Goal: Task Accomplishment & Management: Use online tool/utility

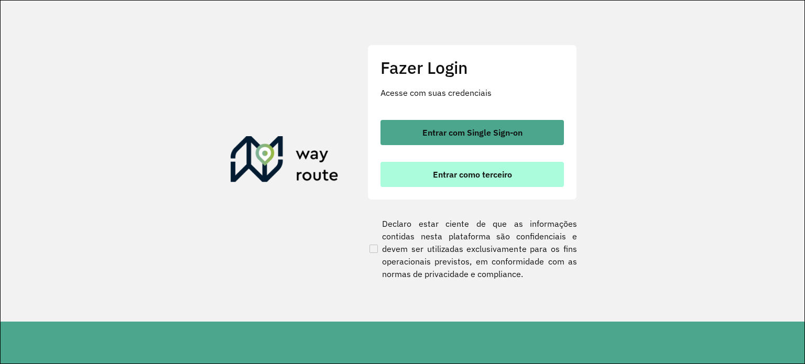
click at [450, 175] on span "Entrar como terceiro" at bounding box center [472, 174] width 79 height 8
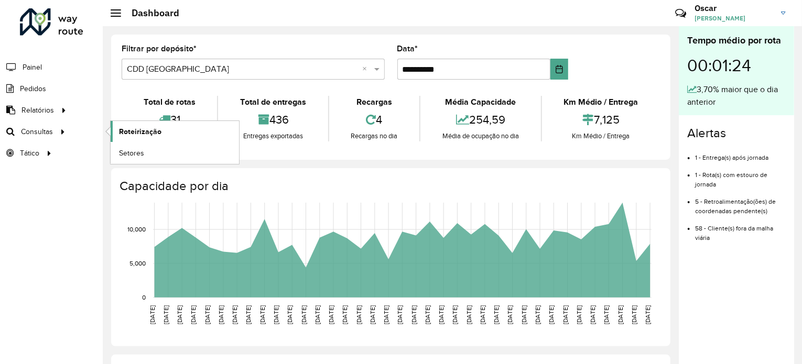
click at [140, 131] on span "Roteirização" at bounding box center [140, 131] width 42 height 11
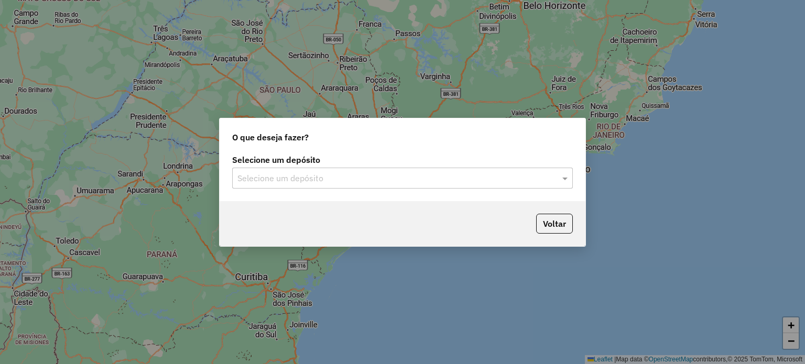
click at [390, 177] on input "text" at bounding box center [391, 178] width 309 height 13
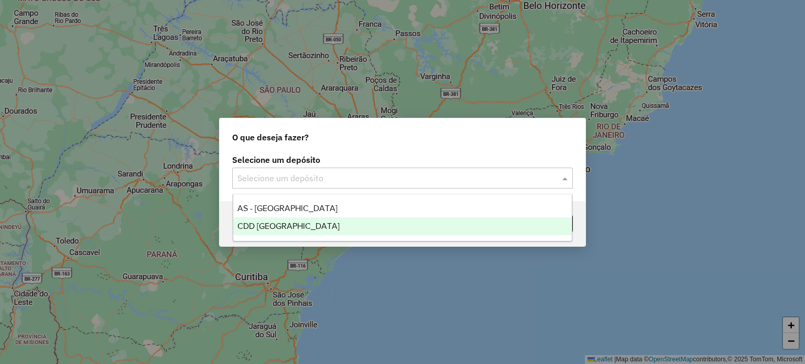
click at [308, 224] on div "CDD [GEOGRAPHIC_DATA]" at bounding box center [402, 226] width 339 height 18
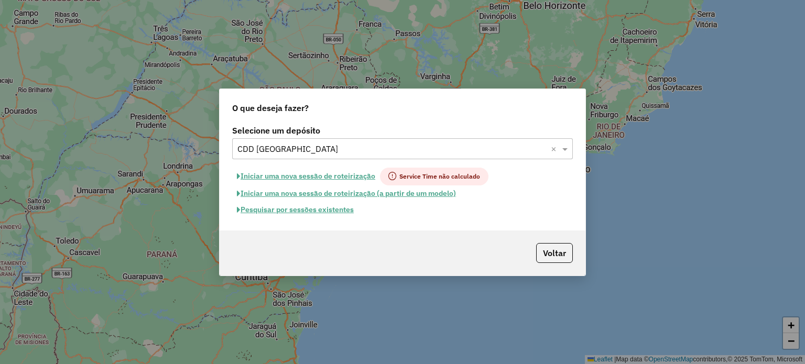
click at [337, 209] on button "Pesquisar por sessões existentes" at bounding box center [295, 210] width 126 height 16
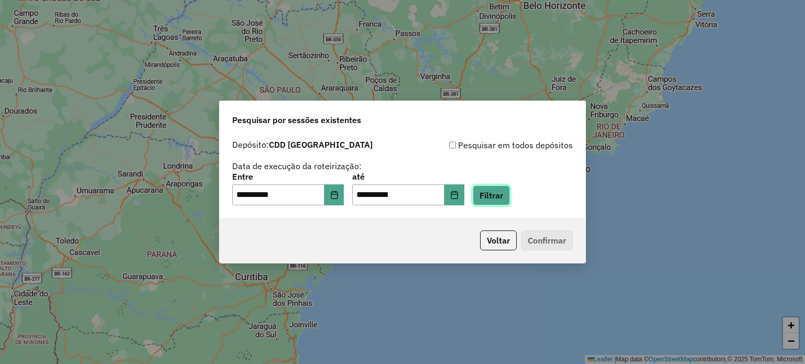
click at [503, 202] on button "Filtrar" at bounding box center [491, 195] width 37 height 20
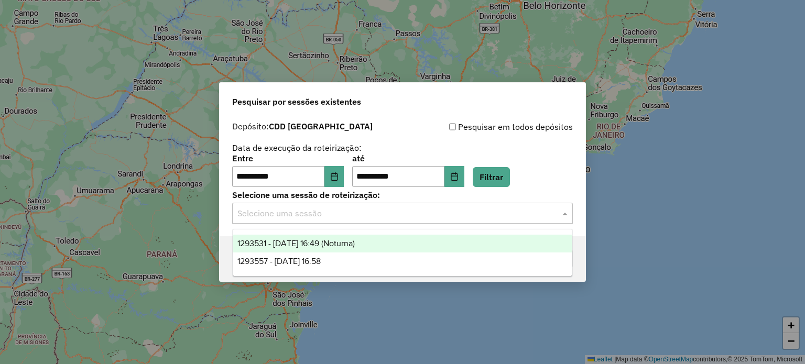
click at [380, 213] on input "text" at bounding box center [391, 213] width 309 height 13
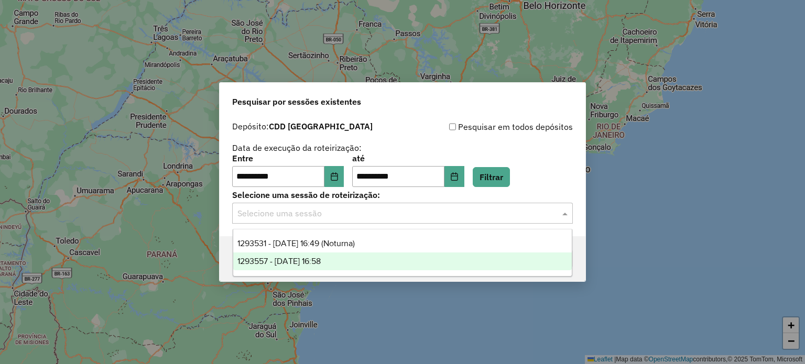
click at [321, 258] on span "1293557 - 13/10/2025 16:58" at bounding box center [278, 261] width 83 height 9
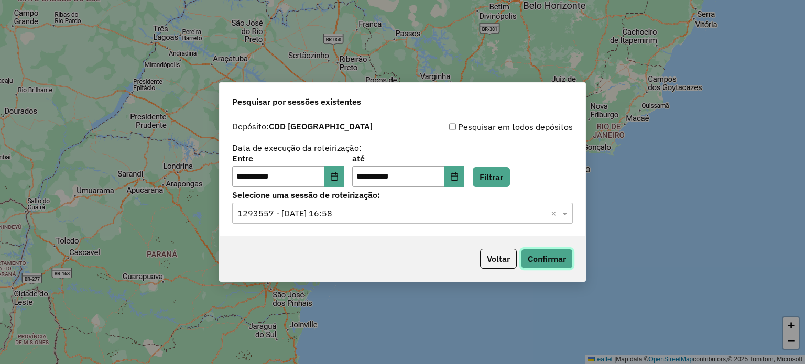
click at [539, 259] on button "Confirmar" at bounding box center [547, 259] width 52 height 20
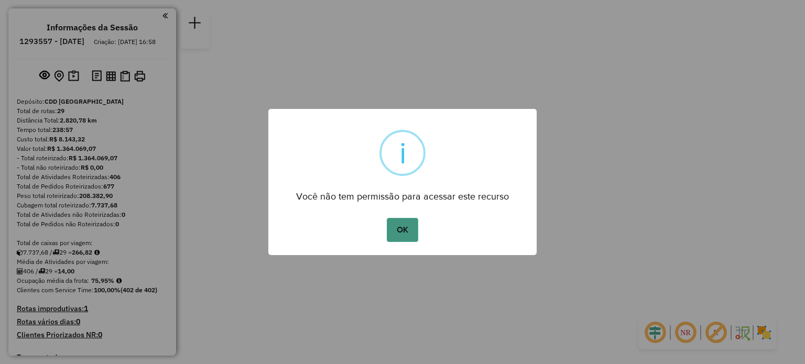
click at [405, 232] on button "OK" at bounding box center [402, 230] width 31 height 24
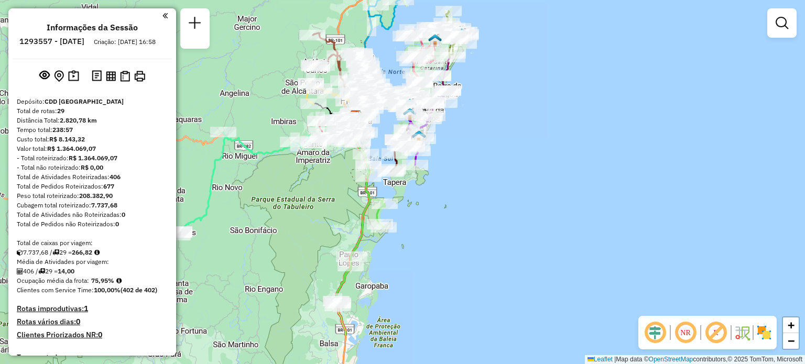
drag, startPoint x: 380, startPoint y: 260, endPoint x: 334, endPoint y: 195, distance: 79.7
click at [334, 195] on div "Janela de atendimento Grade de atendimento Capacidade Transportadoras Veículos …" at bounding box center [402, 182] width 805 height 364
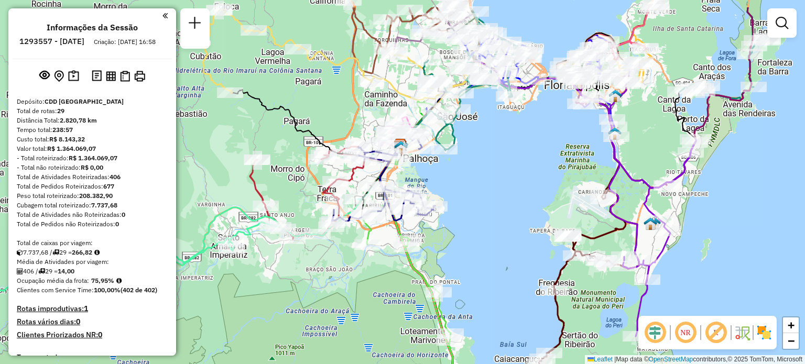
drag, startPoint x: 416, startPoint y: 138, endPoint x: 466, endPoint y: 177, distance: 62.8
click at [466, 177] on div "Janela de atendimento Grade de atendimento Capacidade Transportadoras Veículos …" at bounding box center [402, 182] width 805 height 364
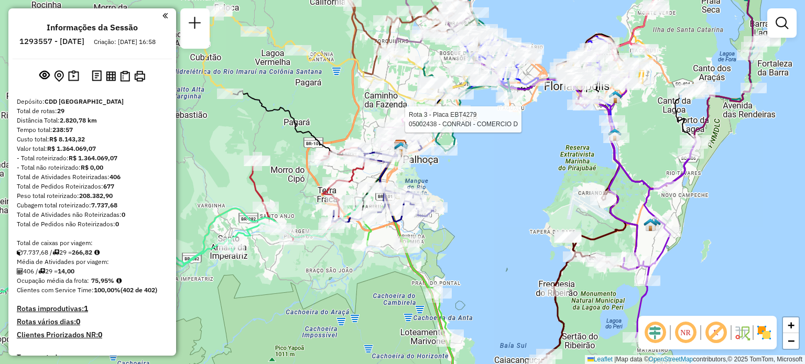
select select "**********"
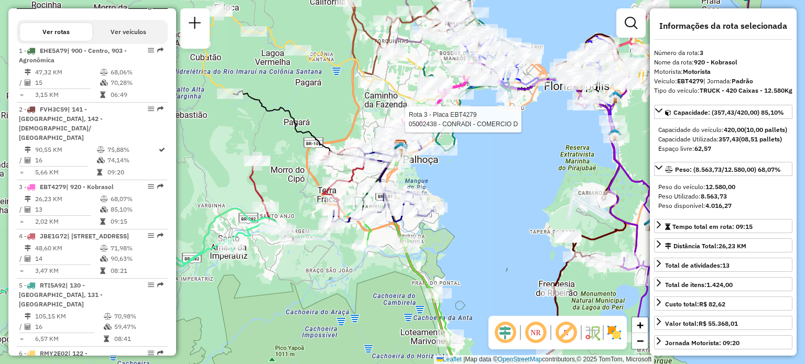
scroll to position [536, 0]
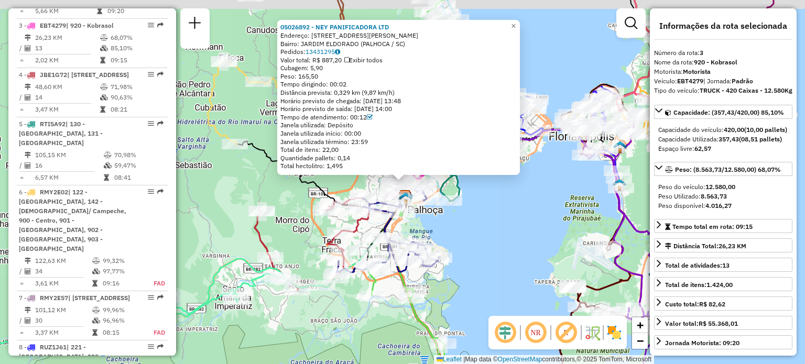
drag, startPoint x: 413, startPoint y: 125, endPoint x: 392, endPoint y: 126, distance: 21.0
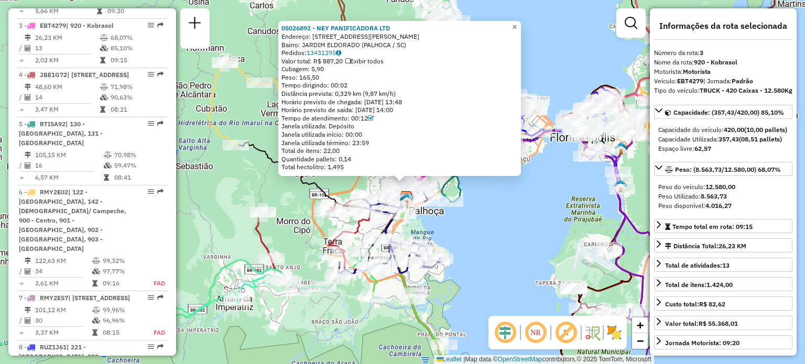
click at [517, 23] on span "×" at bounding box center [514, 27] width 5 height 9
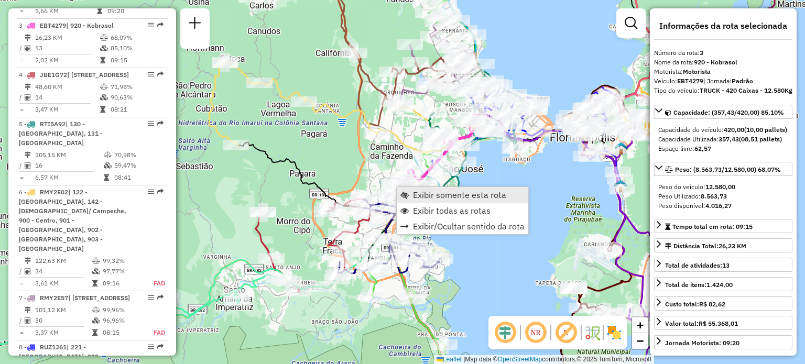
click at [436, 199] on span "Exibir somente esta rota" at bounding box center [459, 195] width 93 height 8
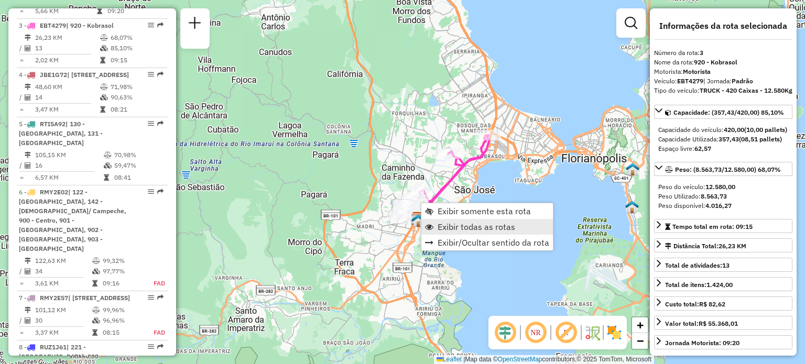
click at [454, 229] on span "Exibir todas as rotas" at bounding box center [476, 227] width 78 height 8
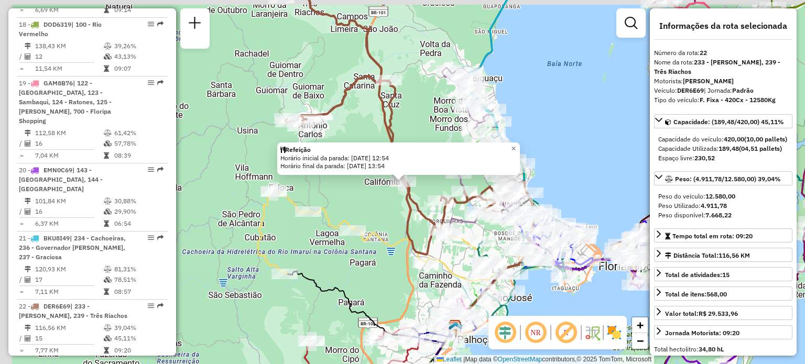
scroll to position [1697, 0]
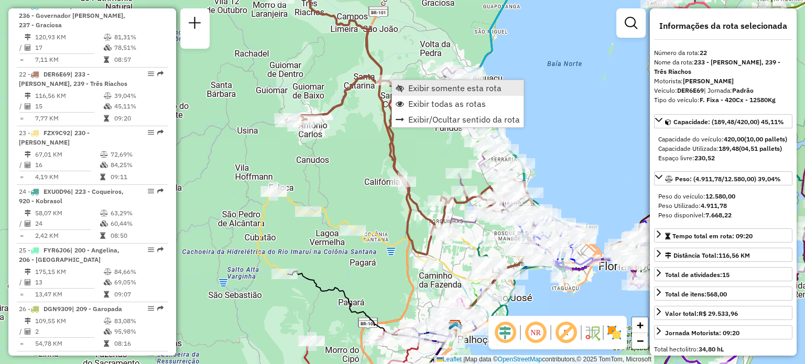
click at [433, 89] on span "Exibir somente esta rota" at bounding box center [454, 88] width 93 height 8
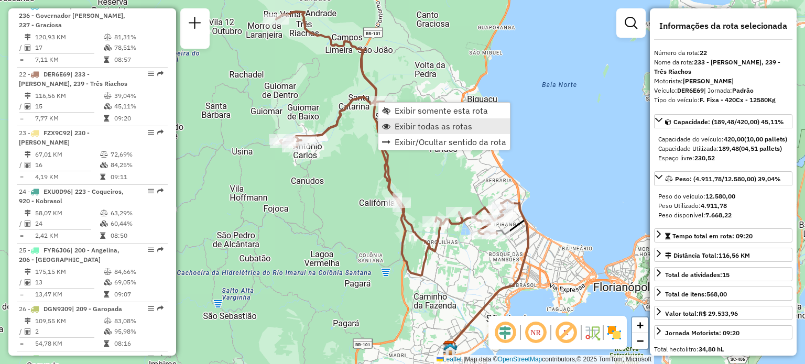
click at [450, 127] on span "Exibir todas as rotas" at bounding box center [433, 126] width 78 height 8
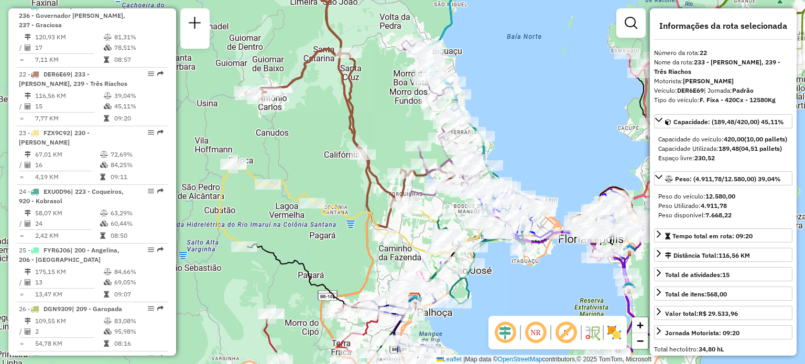
drag, startPoint x: 439, startPoint y: 228, endPoint x: 403, endPoint y: 171, distance: 67.3
click at [403, 171] on icon at bounding box center [444, 120] width 86 height 161
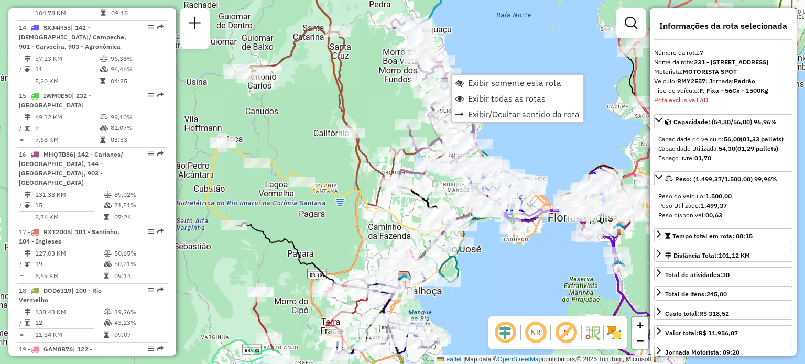
scroll to position [790, 0]
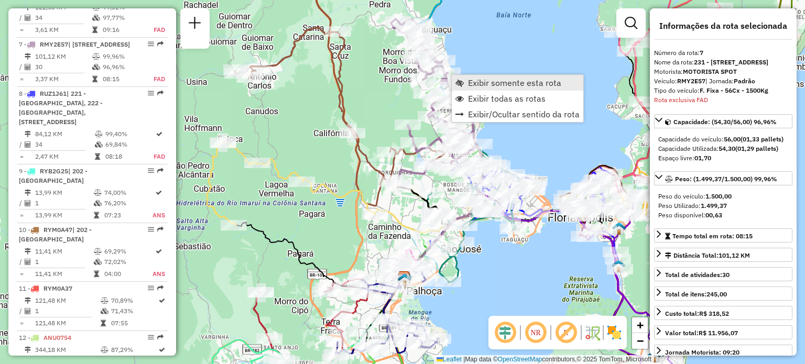
click at [478, 85] on span "Exibir somente esta rota" at bounding box center [514, 83] width 93 height 8
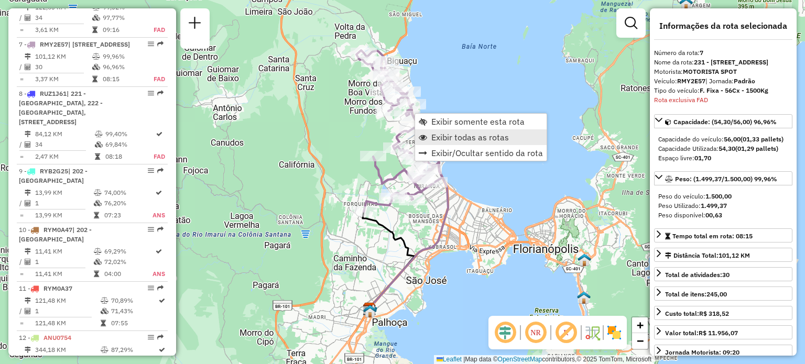
click at [465, 137] on span "Exibir todas as rotas" at bounding box center [470, 137] width 78 height 8
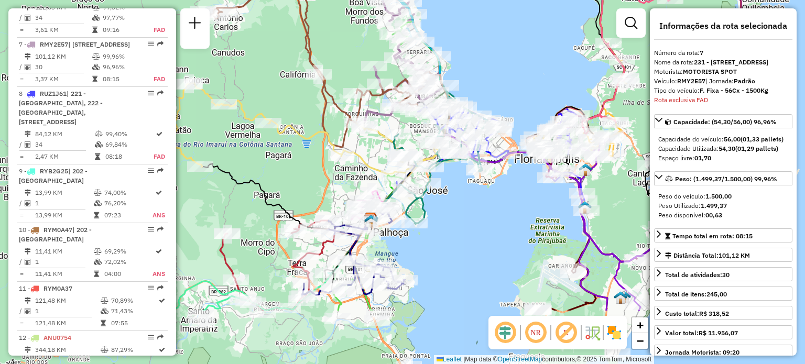
drag, startPoint x: 459, startPoint y: 290, endPoint x: 462, endPoint y: 187, distance: 103.3
click at [462, 187] on div "Janela de atendimento Grade de atendimento Capacidade Transportadoras Veículos …" at bounding box center [402, 182] width 805 height 364
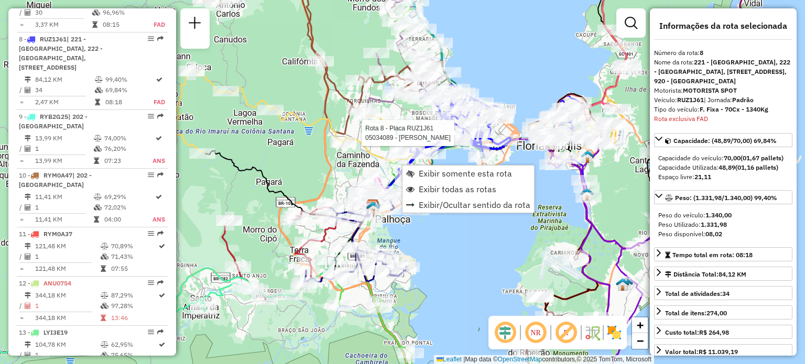
scroll to position [849, 0]
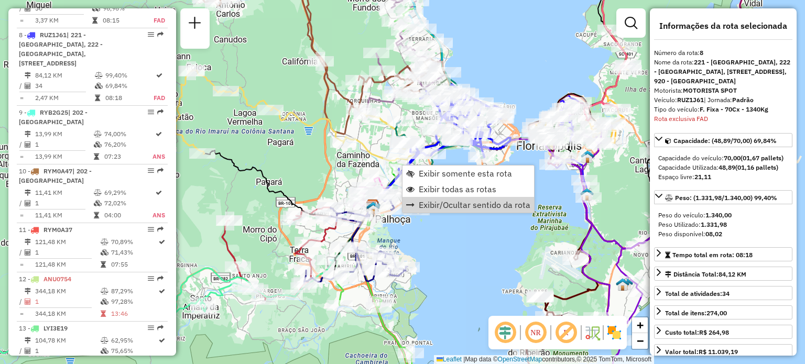
click at [457, 228] on div "Janela de atendimento Grade de atendimento Capacidade Transportadoras Veículos …" at bounding box center [402, 182] width 805 height 364
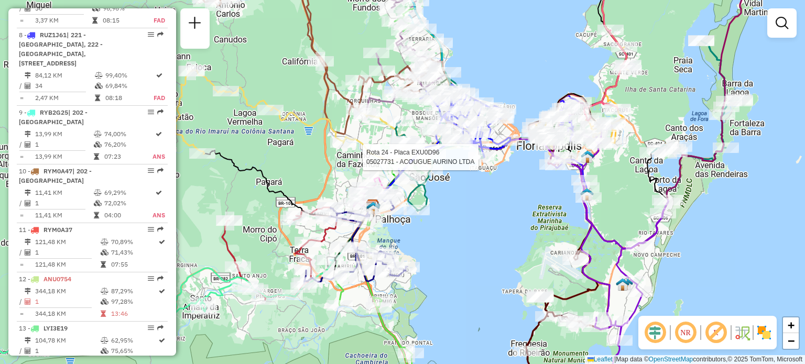
select select "**********"
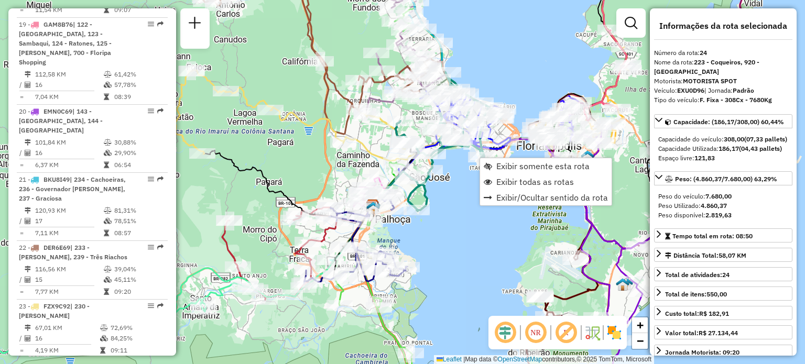
scroll to position [1814, 0]
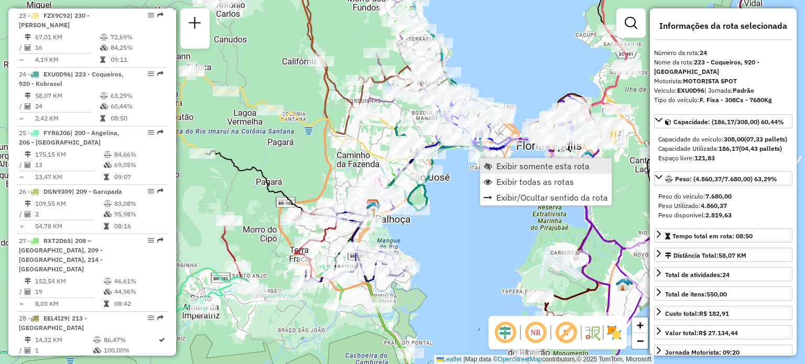
click at [516, 159] on link "Exibir somente esta rota" at bounding box center [545, 166] width 131 height 16
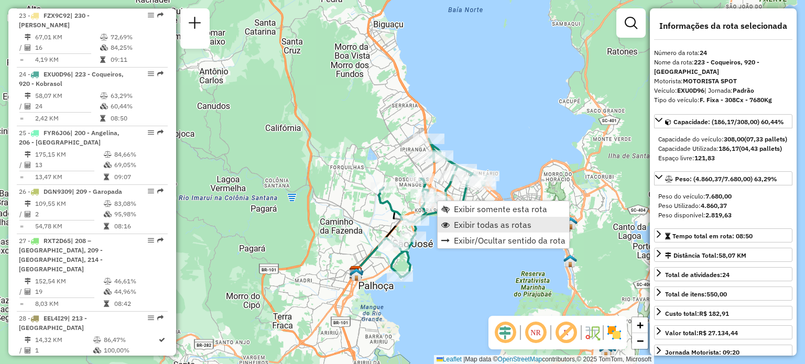
click at [467, 221] on span "Exibir todas as rotas" at bounding box center [493, 225] width 78 height 8
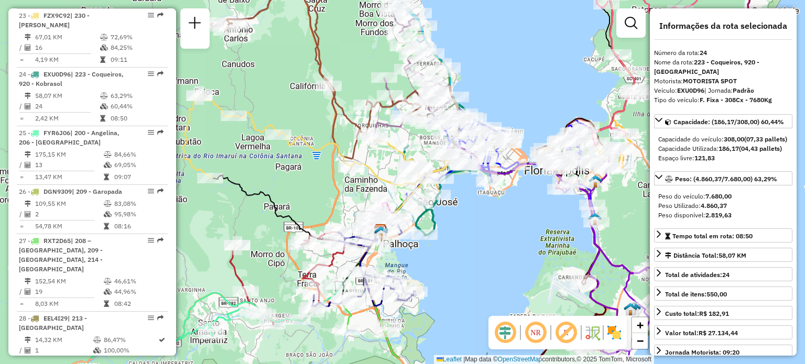
drag, startPoint x: 436, startPoint y: 267, endPoint x: 480, endPoint y: 220, distance: 64.5
click at [480, 220] on div "Janela de atendimento Grade de atendimento Capacidade Transportadoras Veículos …" at bounding box center [402, 182] width 805 height 364
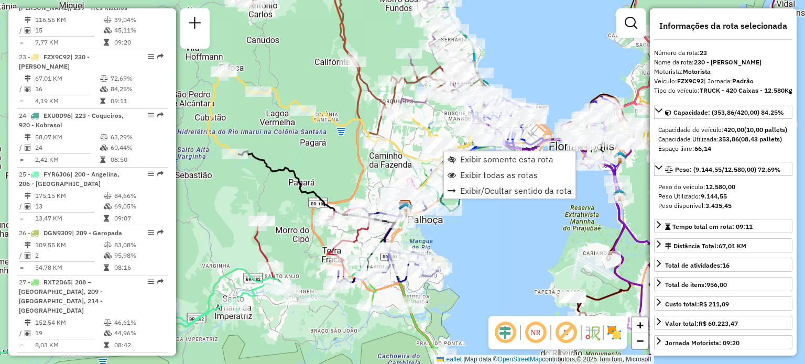
scroll to position [1756, 0]
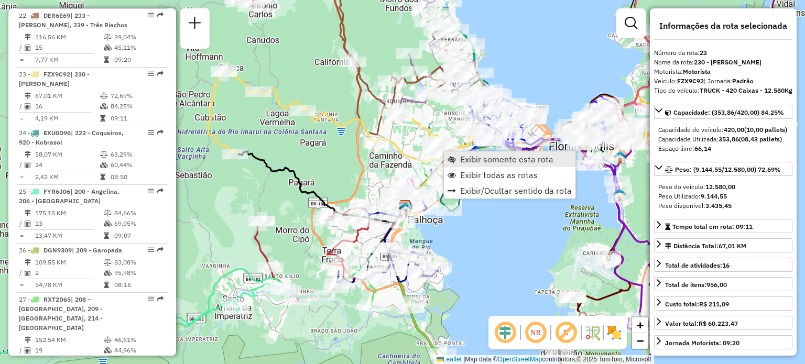
click at [473, 160] on span "Exibir somente esta rota" at bounding box center [506, 159] width 93 height 8
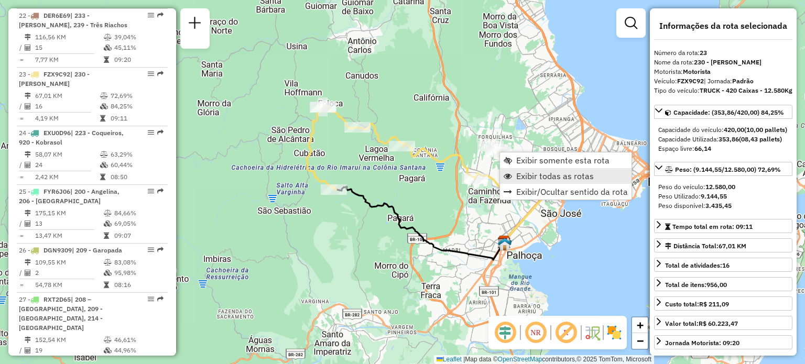
click at [527, 177] on span "Exibir todas as rotas" at bounding box center [555, 176] width 78 height 8
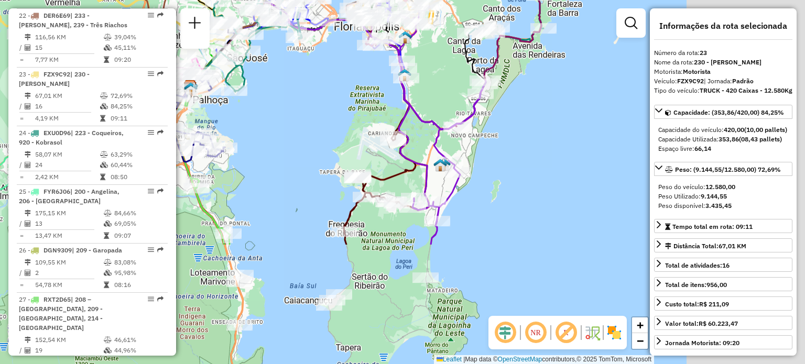
drag, startPoint x: 498, startPoint y: 190, endPoint x: 256, endPoint y: 88, distance: 262.5
click at [256, 88] on div "Janela de atendimento Grade de atendimento Capacidade Transportadoras Veículos …" at bounding box center [402, 182] width 805 height 364
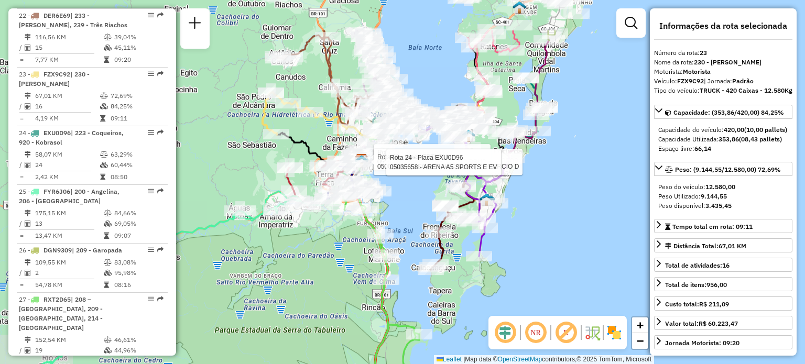
drag, startPoint x: 411, startPoint y: 183, endPoint x: 507, endPoint y: 249, distance: 116.4
click at [507, 249] on div "Rota 29 - Placa FPT5E12 05090321 - ALDECI BRAULINO PRUD Rota 29 - Placa FPT5E12…" at bounding box center [402, 182] width 805 height 364
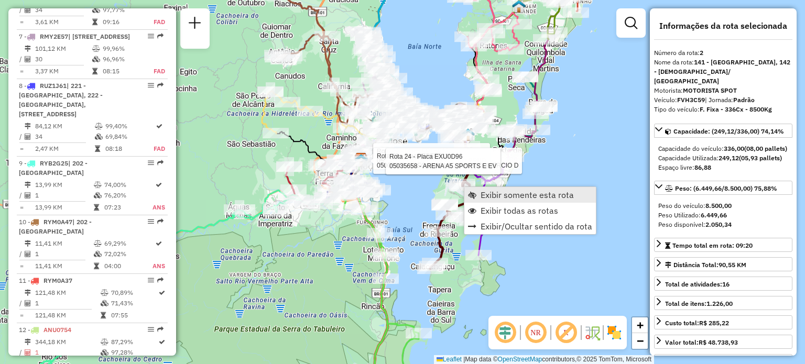
scroll to position [478, 0]
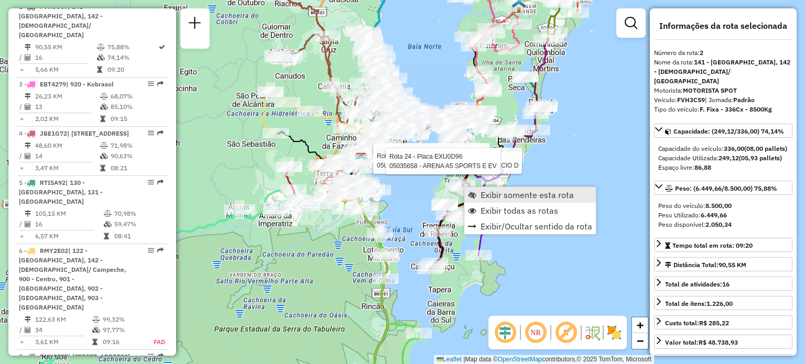
click at [502, 194] on span "Exibir somente esta rota" at bounding box center [526, 195] width 93 height 8
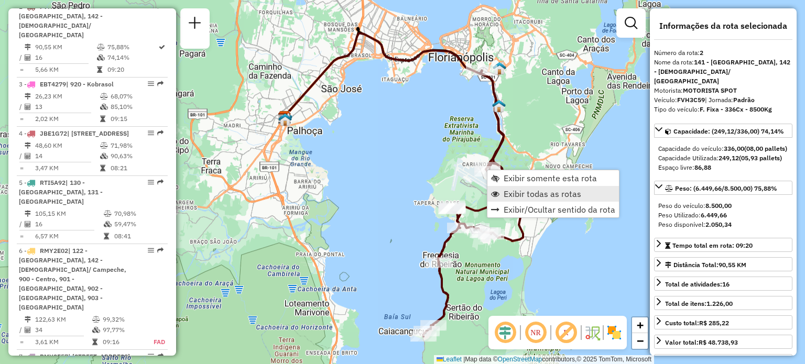
click at [523, 194] on span "Exibir todas as rotas" at bounding box center [542, 194] width 78 height 8
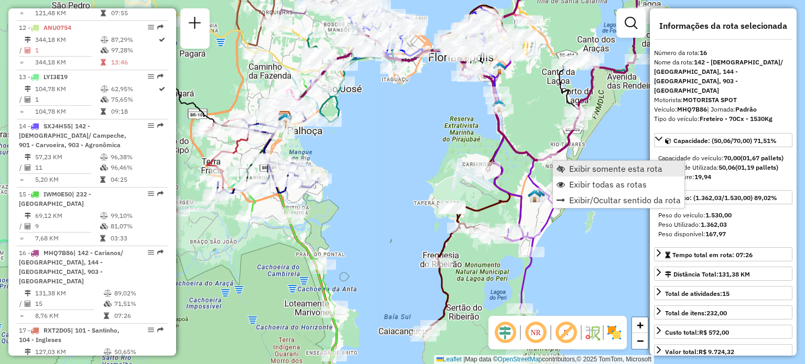
scroll to position [1308, 0]
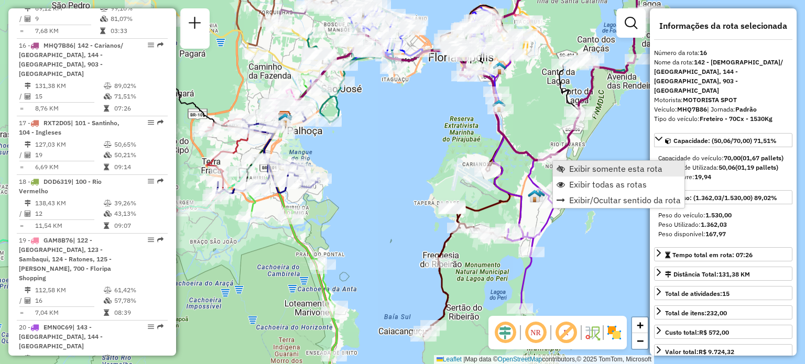
click at [567, 168] on link "Exibir somente esta rota" at bounding box center [618, 169] width 131 height 16
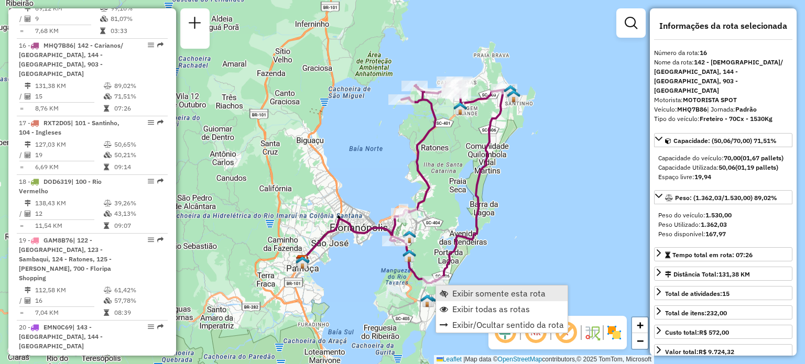
click at [466, 291] on span "Exibir somente esta rota" at bounding box center [498, 293] width 93 height 8
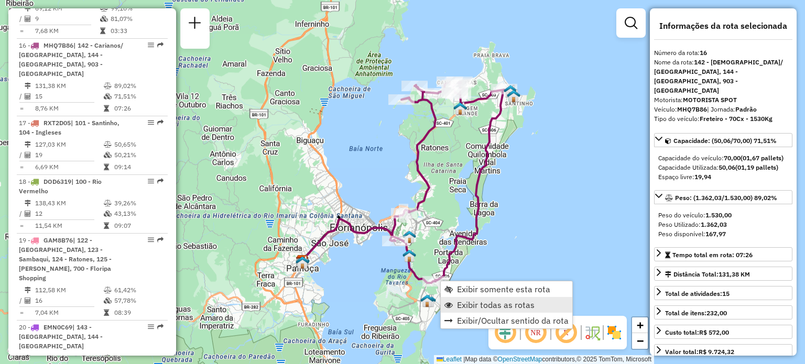
click at [463, 301] on span "Exibir todas as rotas" at bounding box center [496, 305] width 78 height 8
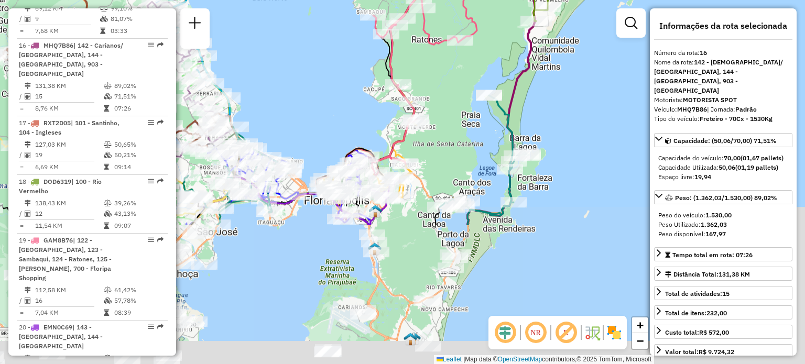
drag, startPoint x: 383, startPoint y: 255, endPoint x: 435, endPoint y: 51, distance: 210.3
click at [435, 52] on div "Janela de atendimento Grade de atendimento Capacidade Transportadoras Veículos …" at bounding box center [402, 182] width 805 height 364
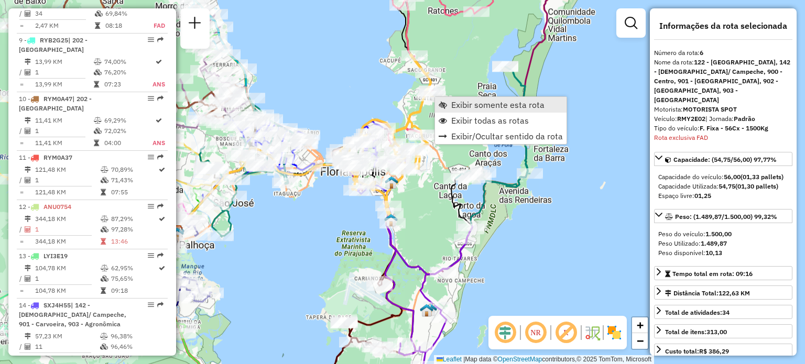
scroll to position [713, 0]
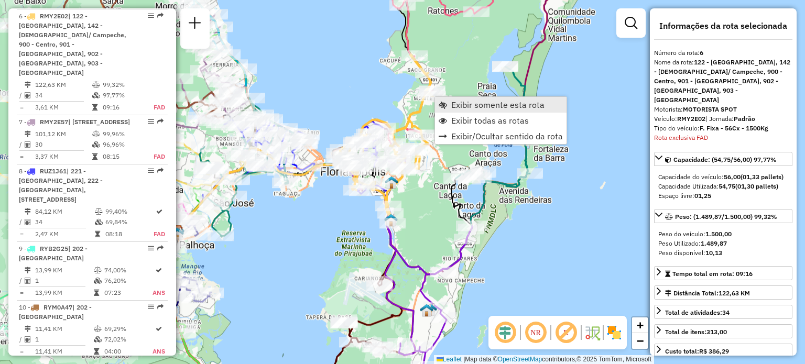
click at [462, 104] on span "Exibir somente esta rota" at bounding box center [497, 105] width 93 height 8
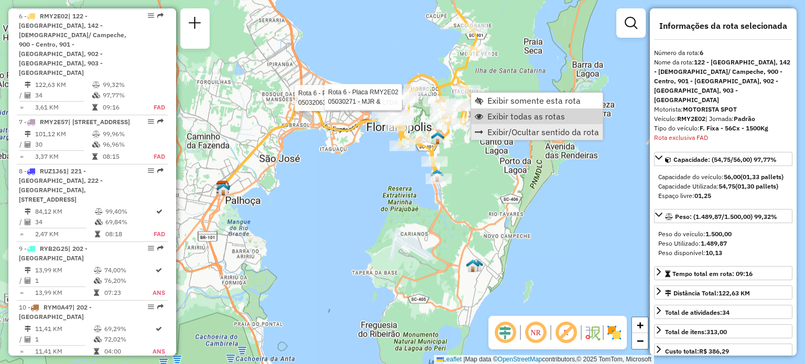
drag, startPoint x: 510, startPoint y: 117, endPoint x: 496, endPoint y: 136, distance: 22.8
click at [509, 117] on span "Exibir todas as rotas" at bounding box center [526, 116] width 78 height 8
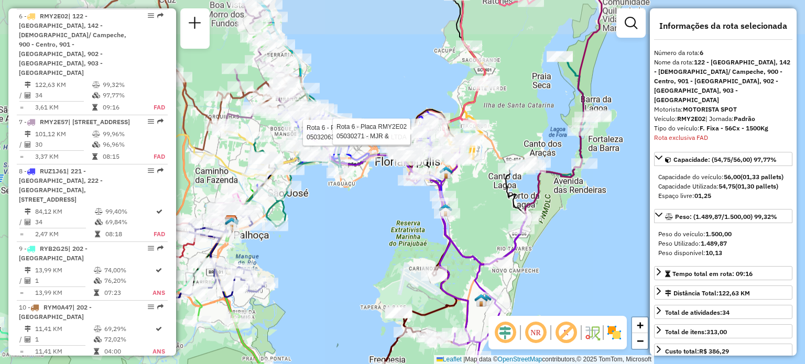
drag, startPoint x: 446, startPoint y: 156, endPoint x: 455, endPoint y: 203, distance: 48.5
click at [455, 203] on div "Rota 6 - Placa RMY2E02 05032063 - HABITUAL CAFE LTDA Rota 6 - Placa RMY2E02 050…" at bounding box center [402, 182] width 805 height 364
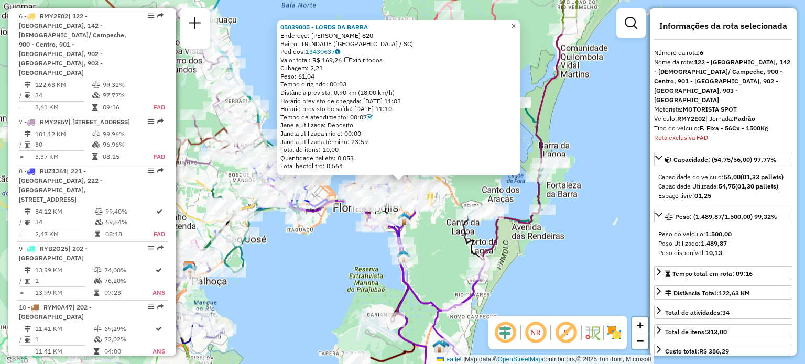
click at [517, 24] on link "×" at bounding box center [513, 26] width 13 height 13
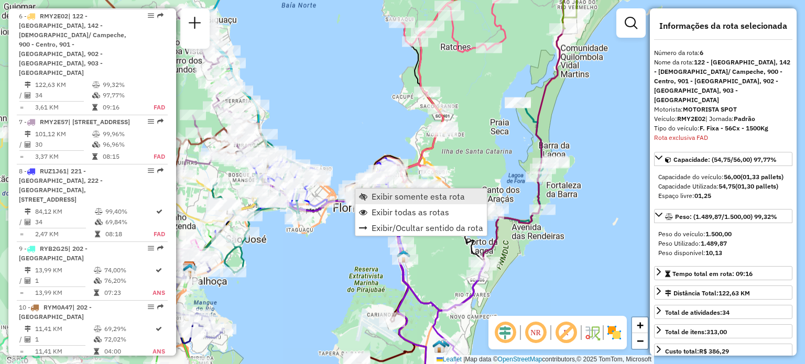
click at [381, 195] on span "Exibir somente esta rota" at bounding box center [417, 196] width 93 height 8
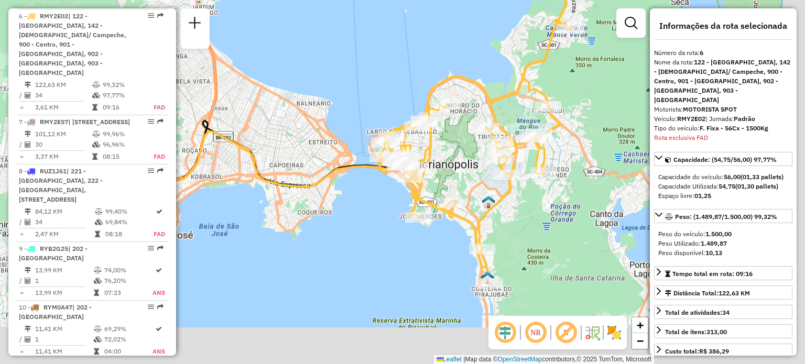
drag, startPoint x: 406, startPoint y: 134, endPoint x: 349, endPoint y: 104, distance: 63.7
click at [349, 104] on div "Janela de atendimento Grade de atendimento Capacidade Transportadoras Veículos …" at bounding box center [402, 182] width 805 height 364
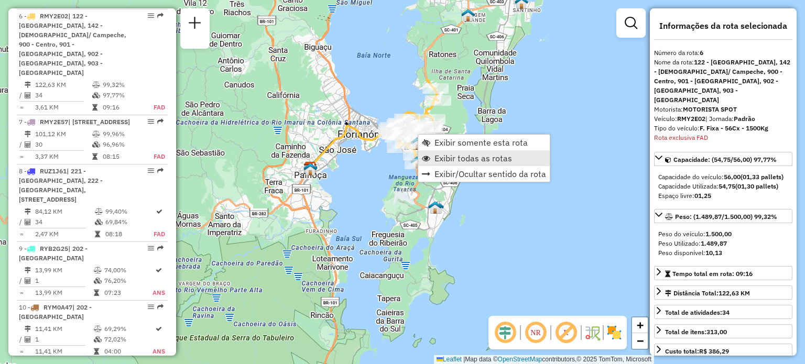
click at [448, 159] on span "Exibir todas as rotas" at bounding box center [473, 158] width 78 height 8
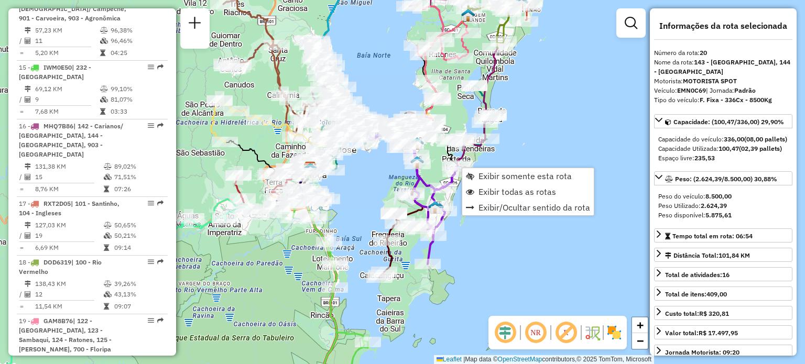
scroll to position [1571, 0]
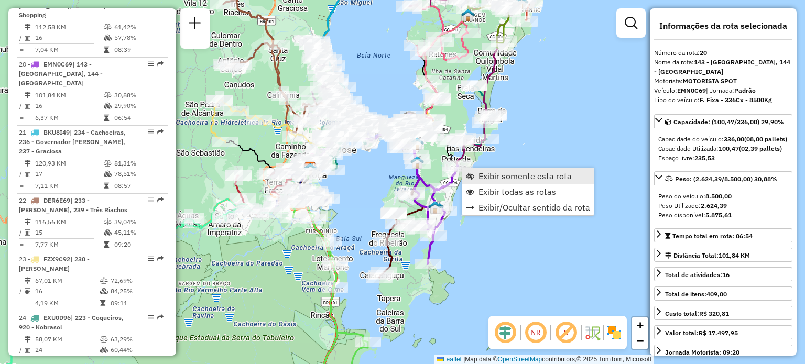
click at [486, 180] on span "Exibir somente esta rota" at bounding box center [524, 176] width 93 height 8
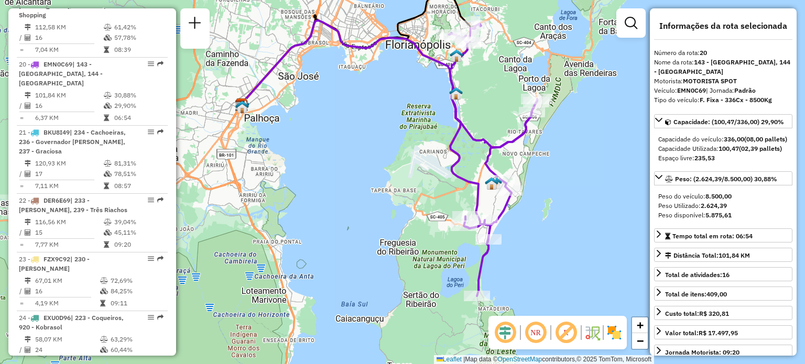
drag, startPoint x: 562, startPoint y: 181, endPoint x: 560, endPoint y: 173, distance: 8.0
click at [560, 173] on div "Janela de atendimento Grade de atendimento Capacidade Transportadoras Veículos …" at bounding box center [402, 182] width 805 height 364
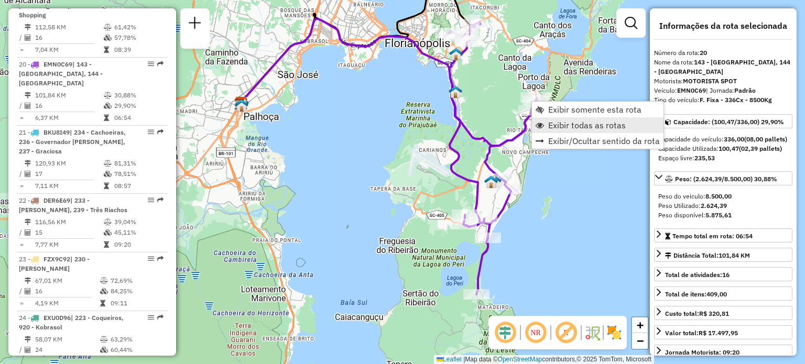
click at [555, 129] on span "Exibir todas as rotas" at bounding box center [587, 125] width 78 height 8
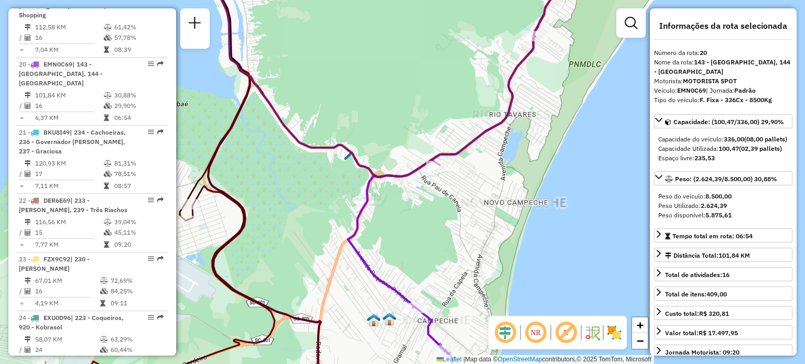
drag, startPoint x: 580, startPoint y: 158, endPoint x: 363, endPoint y: 165, distance: 217.5
click at [363, 165] on icon at bounding box center [327, 73] width 226 height 207
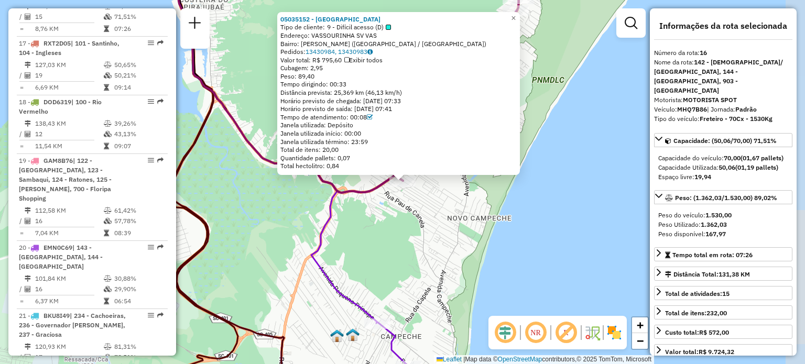
scroll to position [1308, 0]
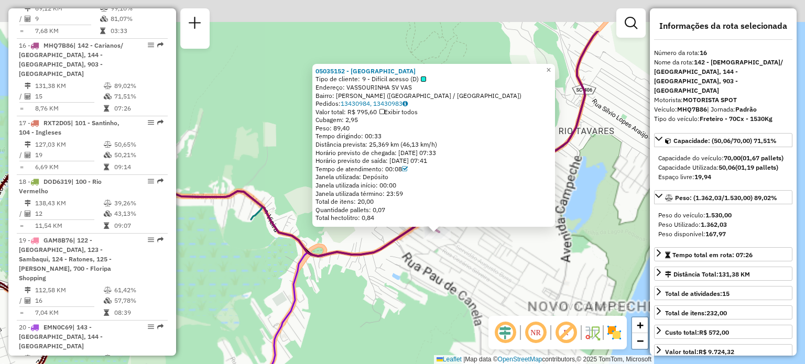
drag, startPoint x: 426, startPoint y: 180, endPoint x: 444, endPoint y: 248, distance: 69.9
click at [444, 248] on div "05035152 - [GEOGRAPHIC_DATA] Tipo de cliente: 9 - Difícil acesso (D) Endereço: …" at bounding box center [402, 182] width 805 height 364
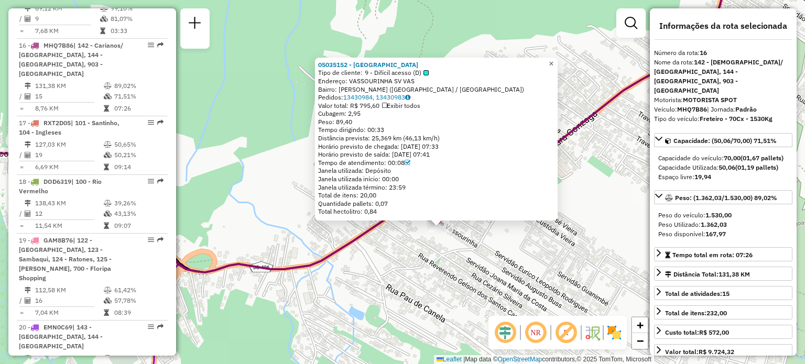
click at [557, 61] on link "×" at bounding box center [551, 64] width 13 height 13
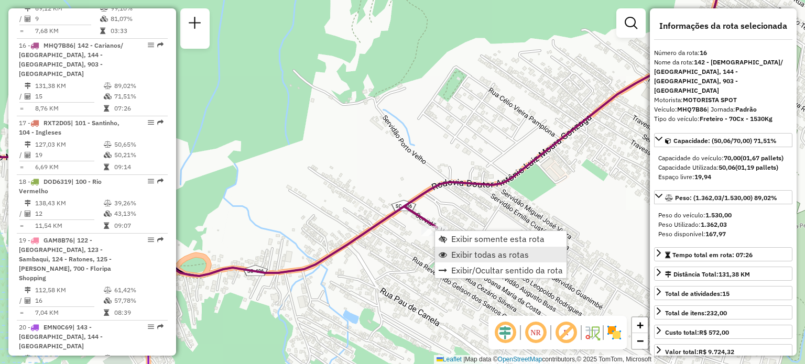
click at [486, 253] on span "Exibir todas as rotas" at bounding box center [490, 254] width 78 height 8
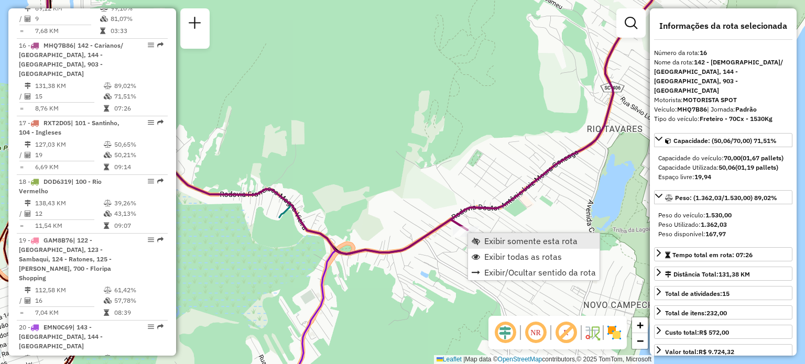
click at [511, 240] on span "Exibir somente esta rota" at bounding box center [530, 241] width 93 height 8
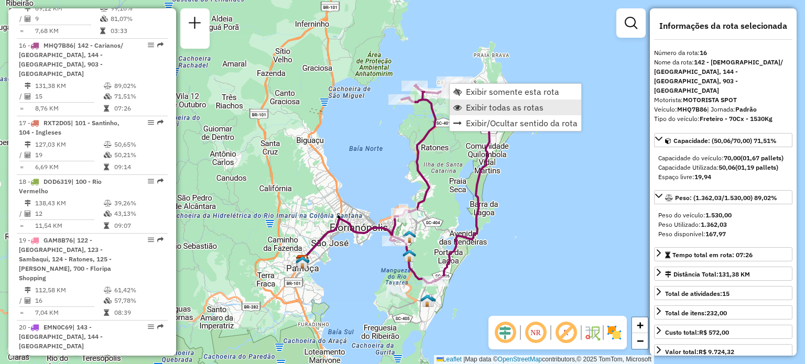
click at [488, 105] on span "Exibir todas as rotas" at bounding box center [505, 107] width 78 height 8
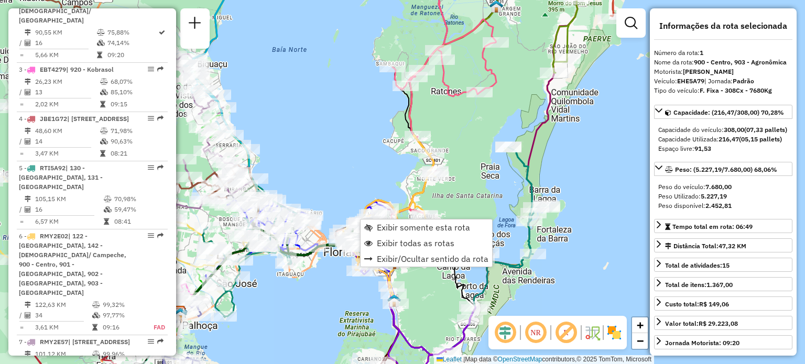
scroll to position [420, 0]
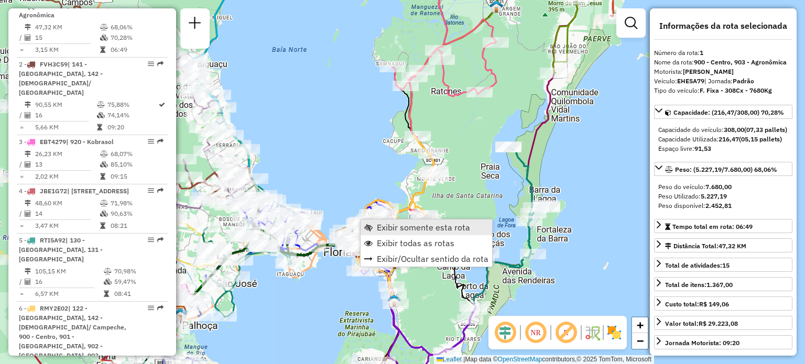
click at [378, 224] on span "Exibir somente esta rota" at bounding box center [423, 227] width 93 height 8
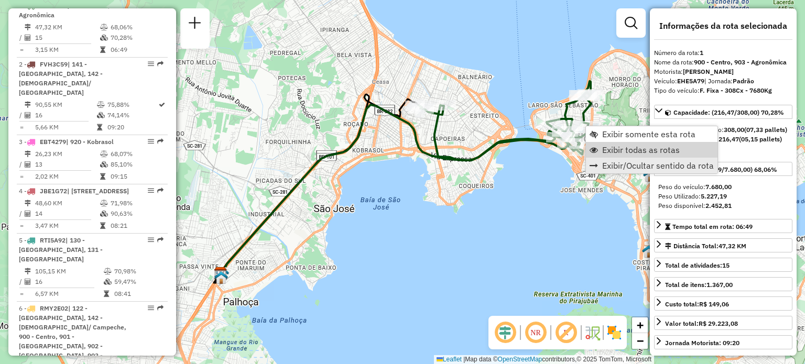
drag, startPoint x: 616, startPoint y: 156, endPoint x: 595, endPoint y: 161, distance: 21.5
click at [616, 156] on link "Exibir todas as rotas" at bounding box center [651, 150] width 131 height 16
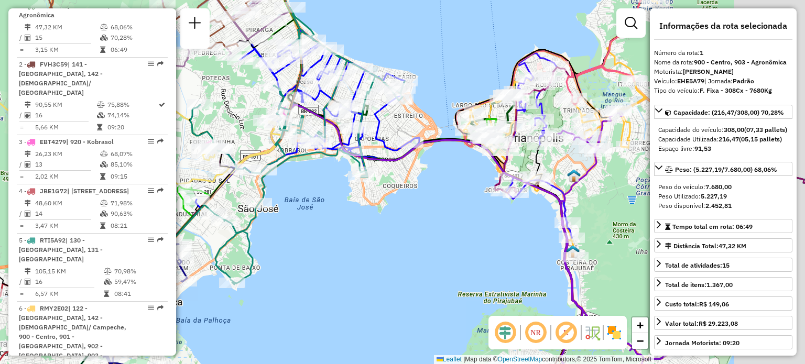
drag, startPoint x: 486, startPoint y: 195, endPoint x: 382, endPoint y: 178, distance: 105.3
click at [383, 179] on div "Rota 6 - Placa RMY2E02 05026887 - [PERSON_NAME] de atendimento Grade de atendim…" at bounding box center [402, 182] width 805 height 364
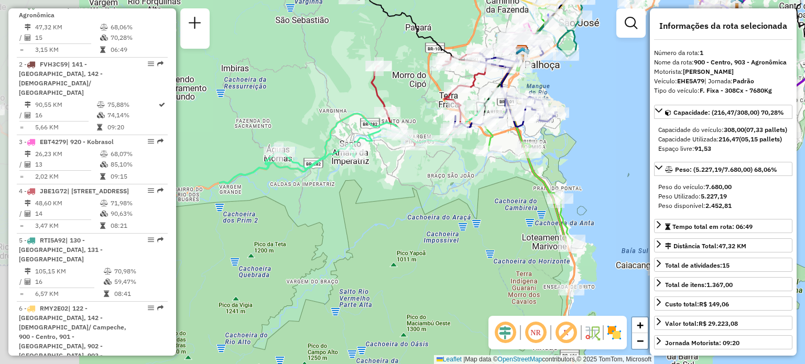
drag, startPoint x: 321, startPoint y: 221, endPoint x: 619, endPoint y: 77, distance: 330.6
click at [621, 62] on div "Janela de atendimento Grade de atendimento Capacidade Transportadoras Veículos …" at bounding box center [402, 182] width 805 height 364
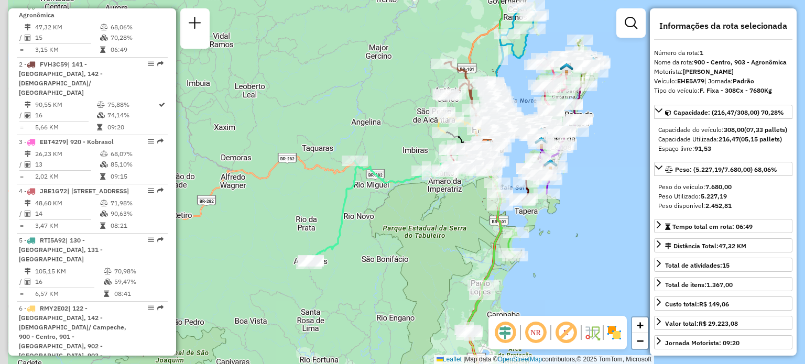
drag, startPoint x: 277, startPoint y: 222, endPoint x: 403, endPoint y: 207, distance: 127.6
click at [403, 207] on div "Janela de atendimento Grade de atendimento Capacidade Transportadoras Veículos …" at bounding box center [402, 182] width 805 height 364
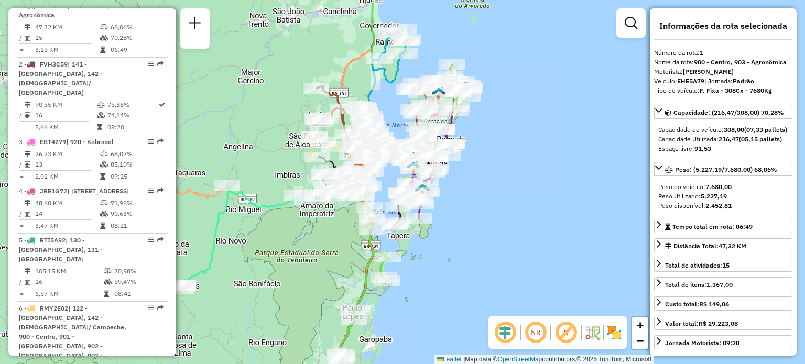
drag, startPoint x: 466, startPoint y: 209, endPoint x: 337, endPoint y: 233, distance: 130.6
click at [337, 233] on div "Janela de atendimento Grade de atendimento Capacidade Transportadoras Veículos …" at bounding box center [402, 182] width 805 height 364
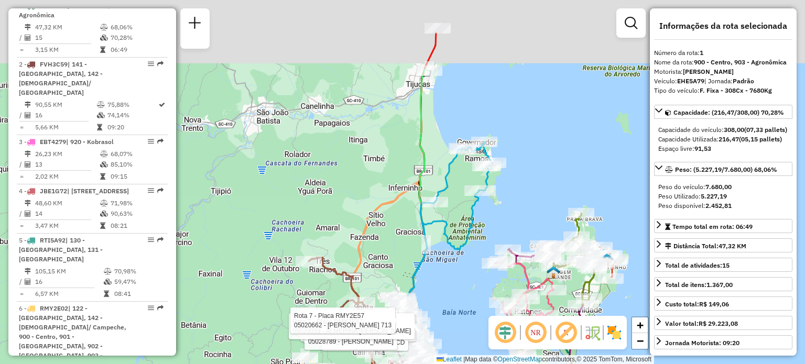
drag, startPoint x: 489, startPoint y: 117, endPoint x: 481, endPoint y: 182, distance: 65.4
click at [481, 182] on icon at bounding box center [445, 239] width 95 height 194
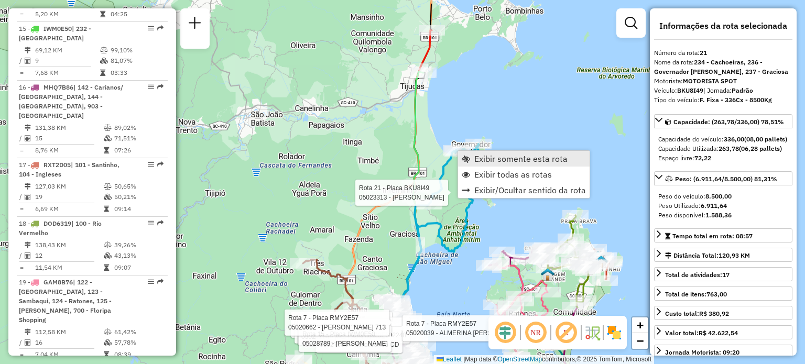
scroll to position [1629, 0]
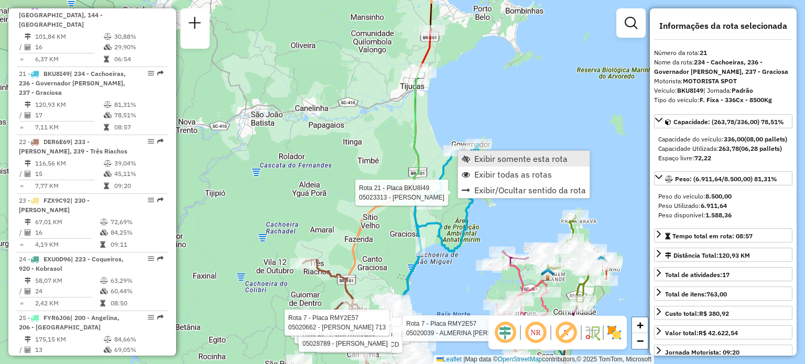
click at [498, 158] on span "Exibir somente esta rota" at bounding box center [520, 159] width 93 height 8
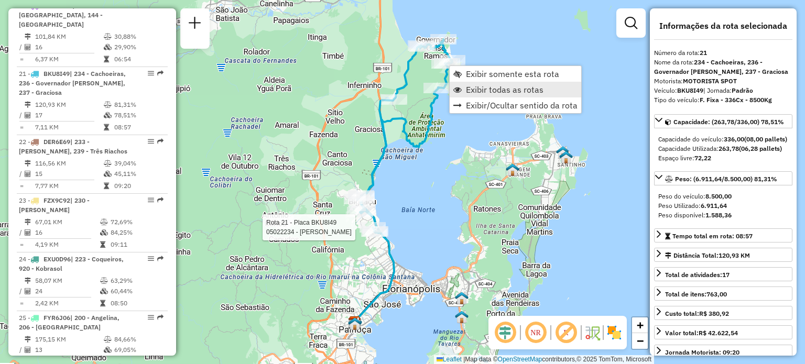
click at [468, 89] on span "Exibir todas as rotas" at bounding box center [505, 89] width 78 height 8
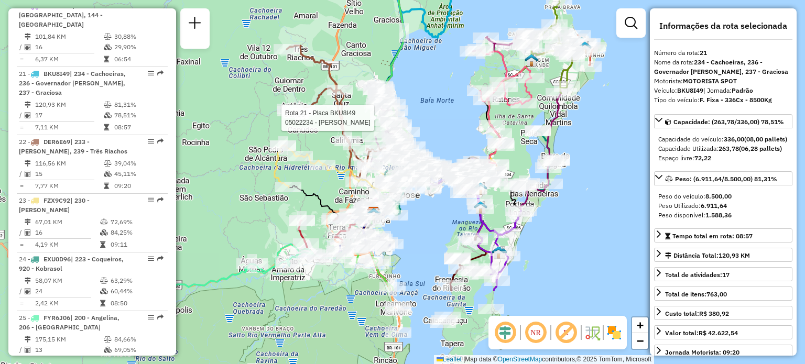
drag, startPoint x: 297, startPoint y: 316, endPoint x: 325, endPoint y: 177, distance: 142.1
click at [325, 185] on icon at bounding box center [331, 203] width 85 height 37
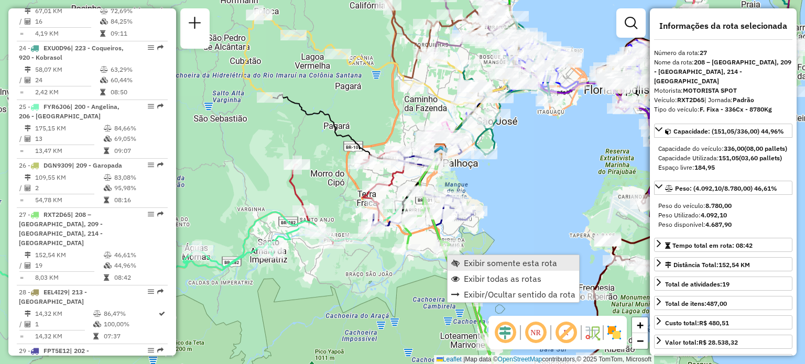
scroll to position [1855, 0]
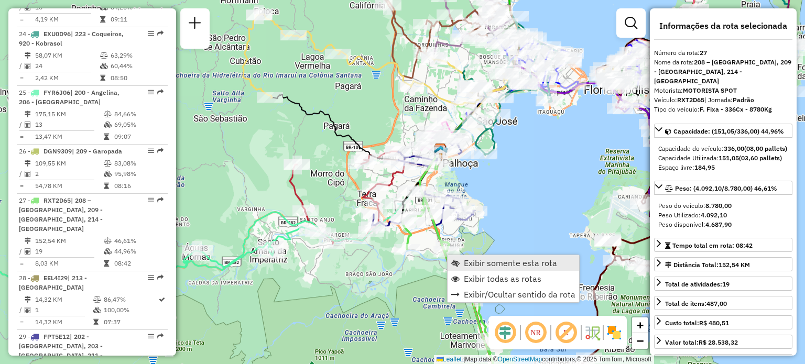
click at [476, 260] on span "Exibir somente esta rota" at bounding box center [510, 263] width 93 height 8
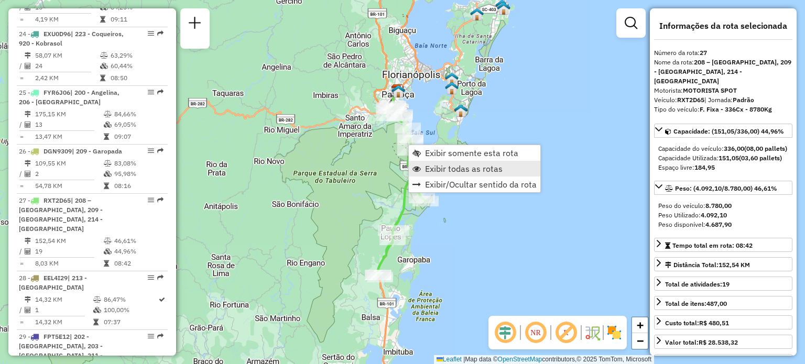
click at [451, 168] on span "Exibir todas as rotas" at bounding box center [464, 169] width 78 height 8
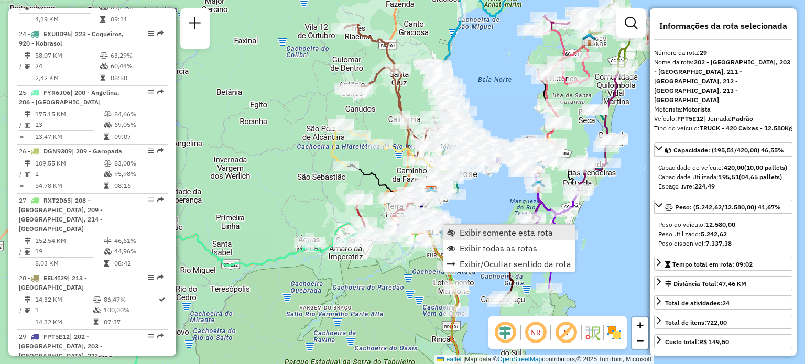
click at [487, 236] on span "Exibir somente esta rota" at bounding box center [505, 232] width 93 height 8
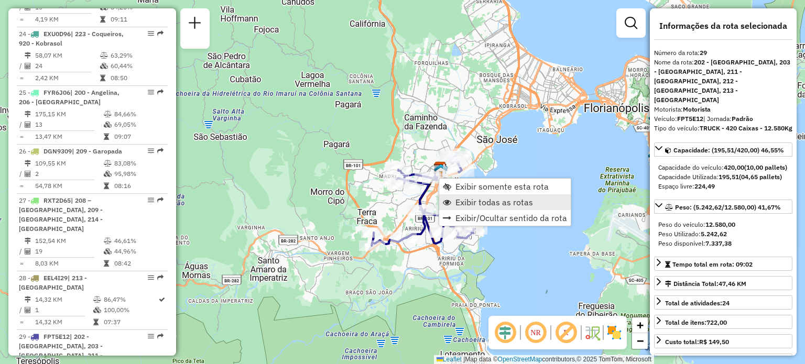
click at [481, 201] on span "Exibir todas as rotas" at bounding box center [494, 202] width 78 height 8
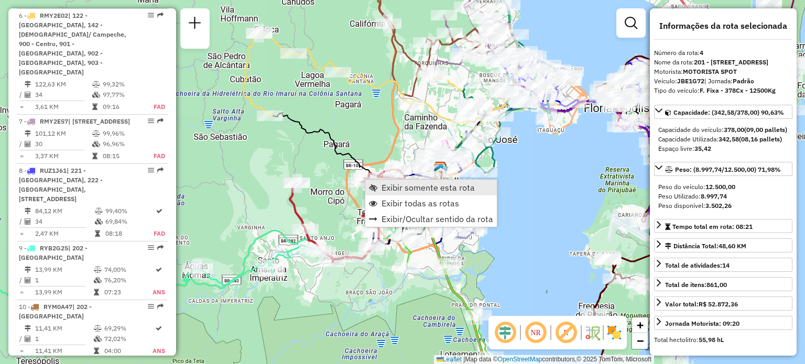
scroll to position [586, 0]
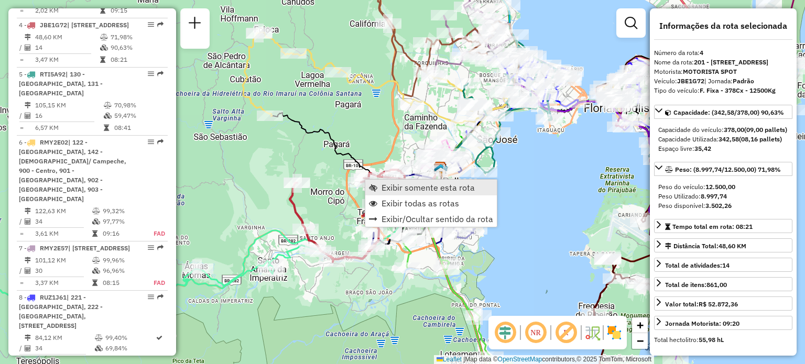
click at [398, 188] on span "Exibir somente esta rota" at bounding box center [427, 187] width 93 height 8
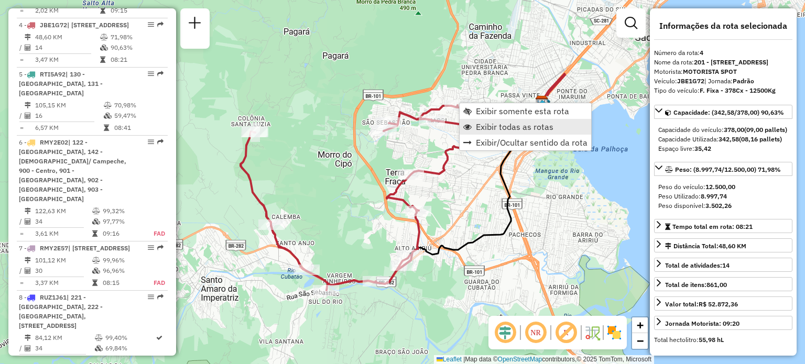
click at [513, 124] on span "Exibir todas as rotas" at bounding box center [515, 127] width 78 height 8
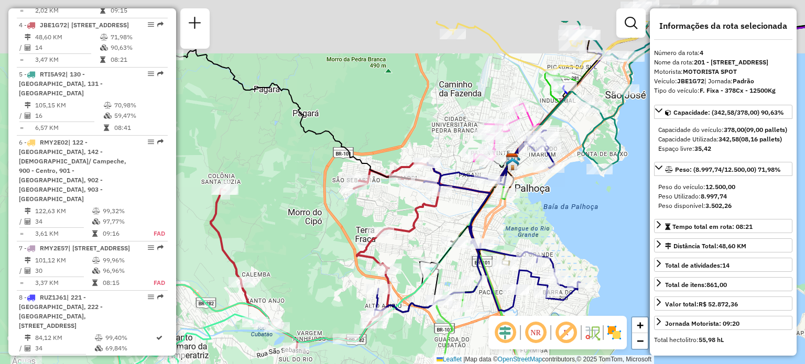
drag, startPoint x: 550, startPoint y: 209, endPoint x: 514, endPoint y: 242, distance: 48.6
click at [515, 242] on div "Janela de atendimento Grade de atendimento Capacidade Transportadoras Veículos …" at bounding box center [402, 182] width 805 height 364
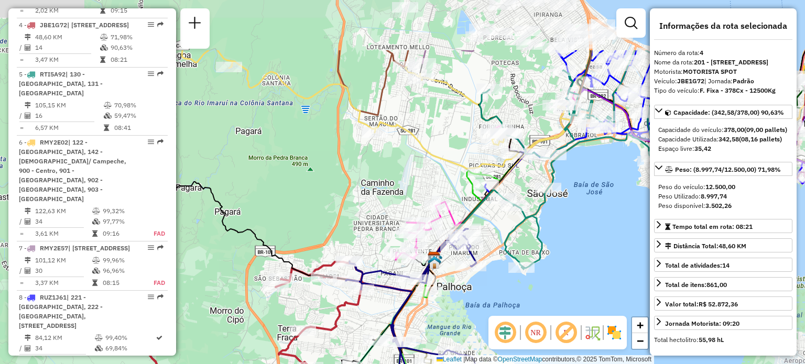
drag, startPoint x: 553, startPoint y: 156, endPoint x: 486, endPoint y: 236, distance: 104.5
click at [489, 241] on div "Janela de atendimento Grade de atendimento Capacidade Transportadoras Veículos …" at bounding box center [402, 182] width 805 height 364
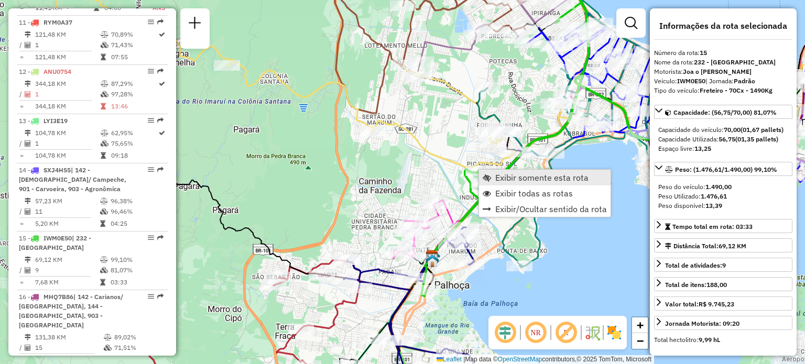
scroll to position [1259, 0]
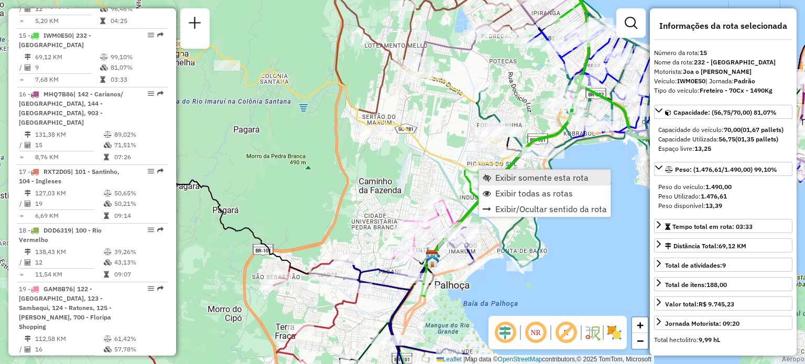
click at [495, 176] on span "Exibir somente esta rota" at bounding box center [541, 177] width 93 height 8
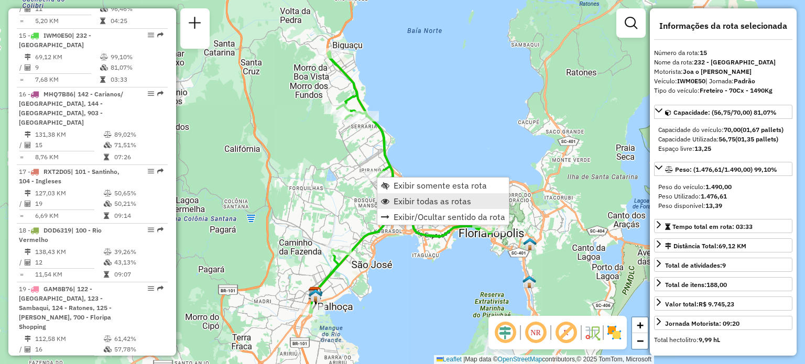
click at [411, 199] on span "Exibir todas as rotas" at bounding box center [432, 201] width 78 height 8
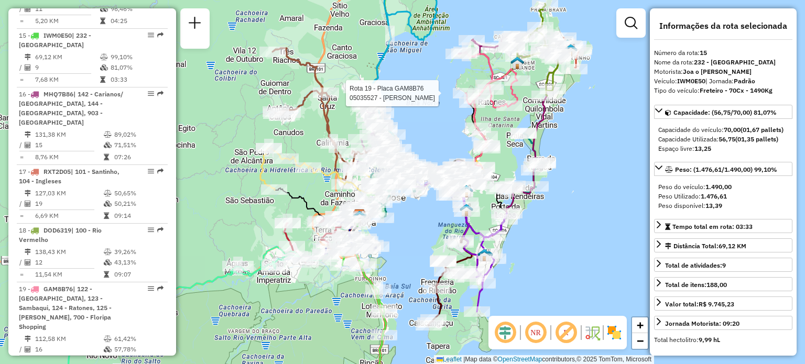
click at [460, 69] on div "Rota 19 - Placa GAM8B76 05035527 - [PERSON_NAME] DE Janela de atendimento Grade…" at bounding box center [402, 182] width 805 height 364
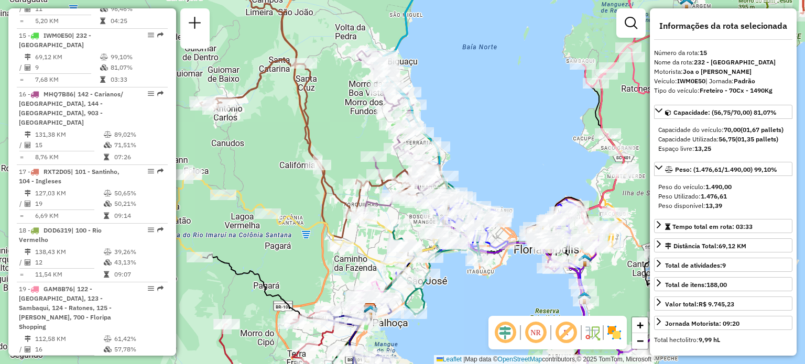
drag, startPoint x: 367, startPoint y: 226, endPoint x: 387, endPoint y: 208, distance: 27.1
click at [387, 208] on icon at bounding box center [400, 131] width 86 height 161
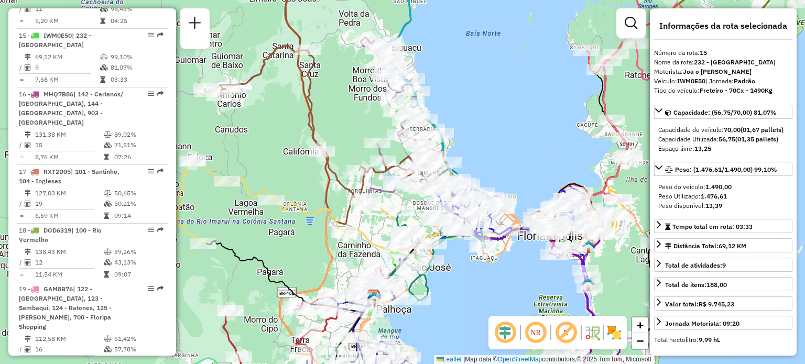
drag, startPoint x: 345, startPoint y: 140, endPoint x: 344, endPoint y: 128, distance: 12.1
click at [344, 128] on div "Janela de atendimento Grade de atendimento Capacidade Transportadoras Veículos …" at bounding box center [402, 182] width 805 height 364
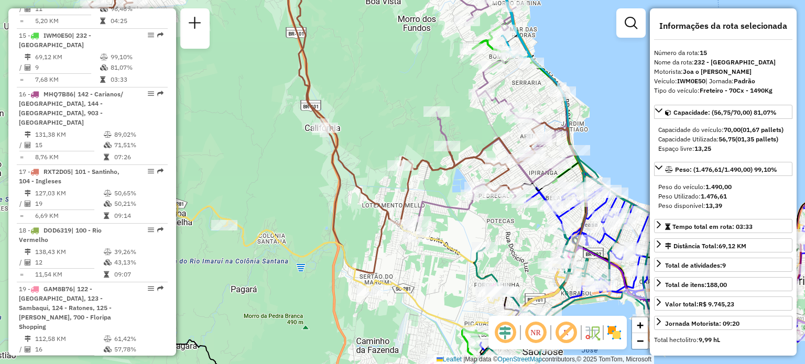
drag, startPoint x: 347, startPoint y: 146, endPoint x: 359, endPoint y: 135, distance: 16.3
click at [359, 135] on div "Janela de atendimento Grade de atendimento Capacidade Transportadoras Veículos …" at bounding box center [402, 182] width 805 height 364
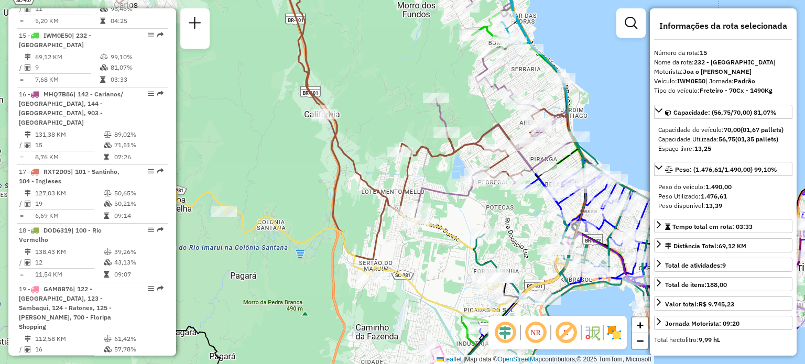
drag, startPoint x: 360, startPoint y: 159, endPoint x: 358, endPoint y: 147, distance: 12.2
click at [358, 147] on div "Janela de atendimento Grade de atendimento Capacidade Transportadoras Veículos …" at bounding box center [402, 182] width 805 height 364
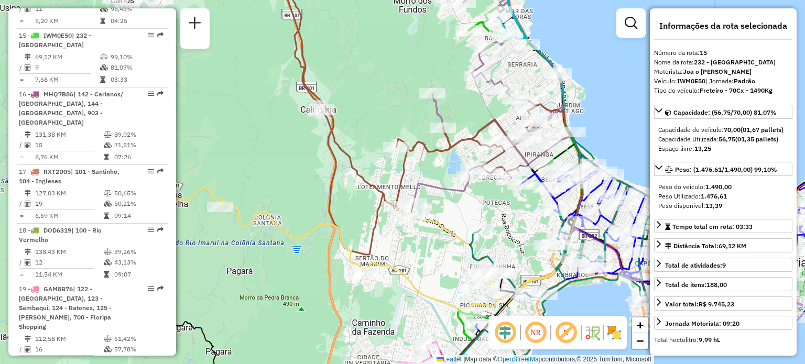
drag, startPoint x: 365, startPoint y: 203, endPoint x: 361, endPoint y: 199, distance: 6.0
click at [361, 199] on div "Janela de atendimento Grade de atendimento Capacidade Transportadoras Veículos …" at bounding box center [402, 182] width 805 height 364
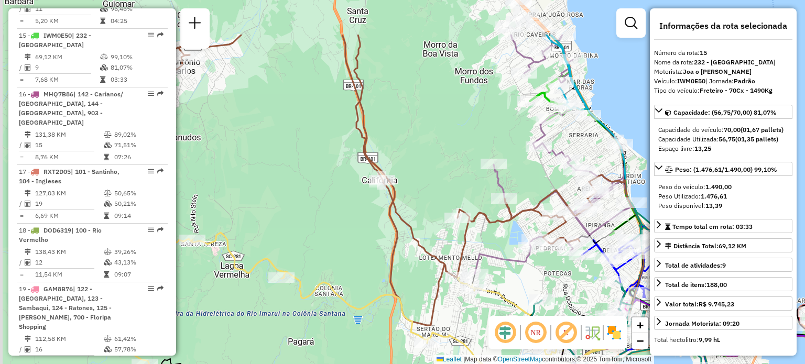
drag, startPoint x: 350, startPoint y: 115, endPoint x: 409, endPoint y: 184, distance: 90.0
click at [412, 187] on div "Janela de atendimento Grade de atendimento Capacidade Transportadoras Veículos …" at bounding box center [402, 182] width 805 height 364
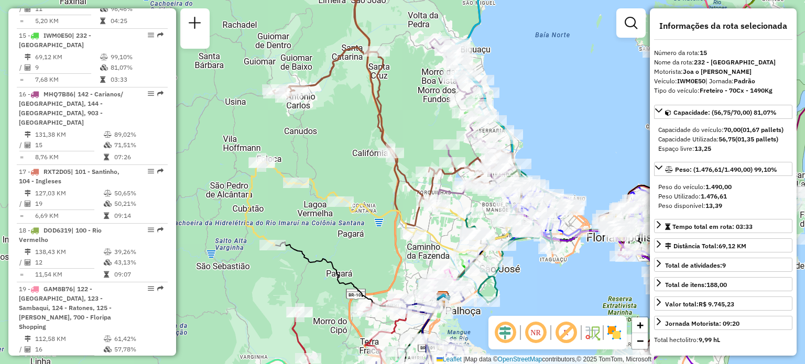
drag, startPoint x: 413, startPoint y: 154, endPoint x: 408, endPoint y: 126, distance: 28.2
click at [408, 126] on div "Janela de atendimento Grade de atendimento Capacidade Transportadoras Veículos …" at bounding box center [402, 182] width 805 height 364
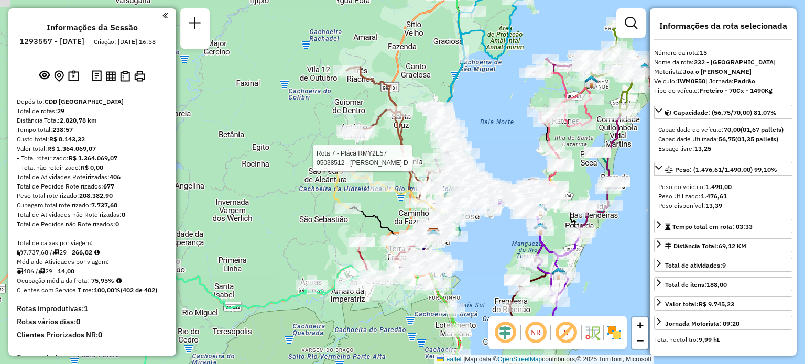
select select "**********"
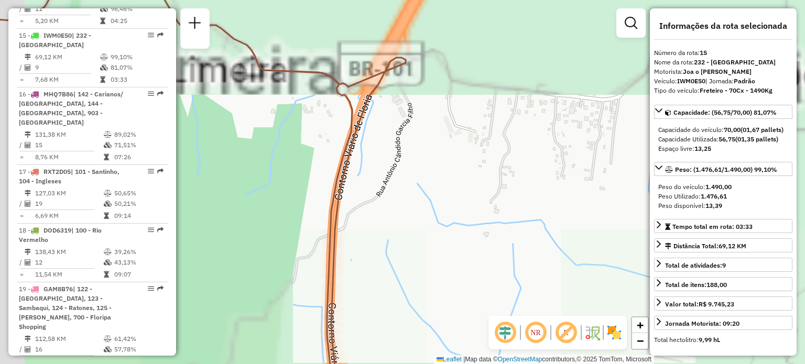
click at [406, 113] on div "Janela de atendimento Grade de atendimento Capacidade Transportadoras Veículos …" at bounding box center [402, 182] width 805 height 364
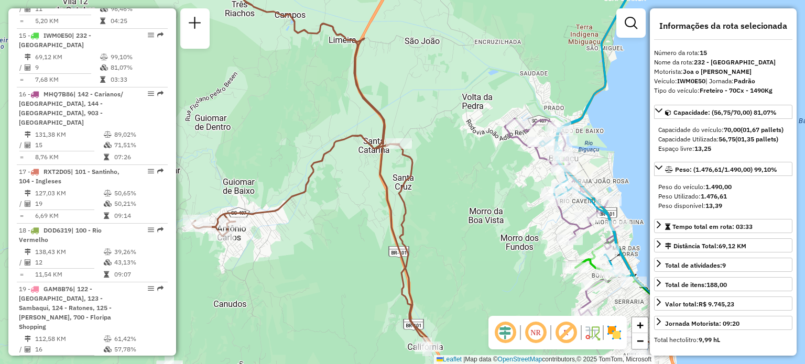
drag, startPoint x: 410, startPoint y: 168, endPoint x: 398, endPoint y: 49, distance: 119.5
click at [398, 49] on div "Janela de atendimento Grade de atendimento Capacidade Transportadoras Veículos …" at bounding box center [402, 182] width 805 height 364
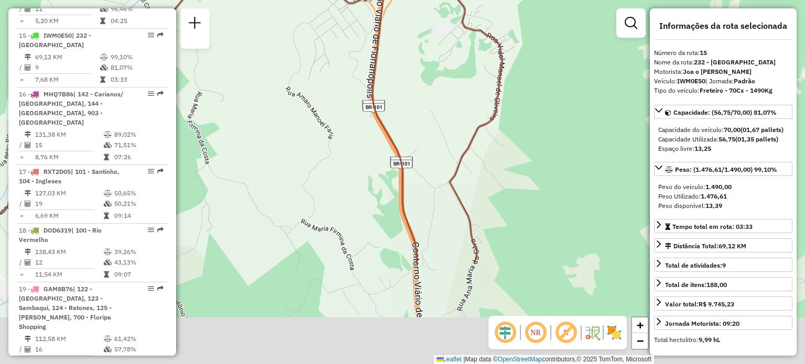
drag, startPoint x: 439, startPoint y: 182, endPoint x: 438, endPoint y: 20, distance: 161.9
click at [436, 18] on div "Janela de atendimento Grade de atendimento Capacidade Transportadoras Veículos …" at bounding box center [402, 182] width 805 height 364
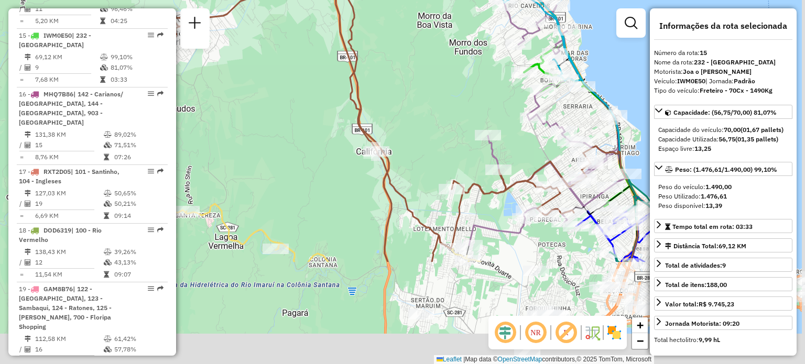
drag, startPoint x: 411, startPoint y: 217, endPoint x: 343, endPoint y: 108, distance: 128.5
click at [343, 109] on div "Janela de atendimento Grade de atendimento Capacidade Transportadoras Veículos …" at bounding box center [402, 182] width 805 height 364
